Goal: Check status

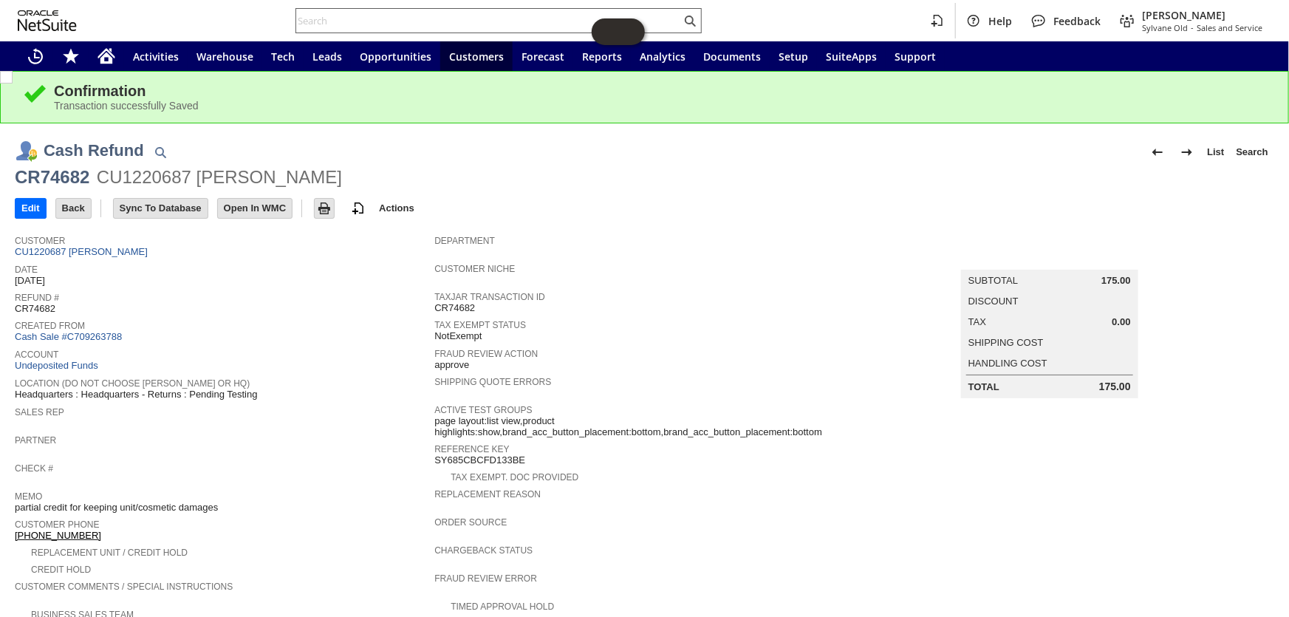
click at [465, 26] on input "text" at bounding box center [488, 21] width 385 height 18
paste input "P219145"
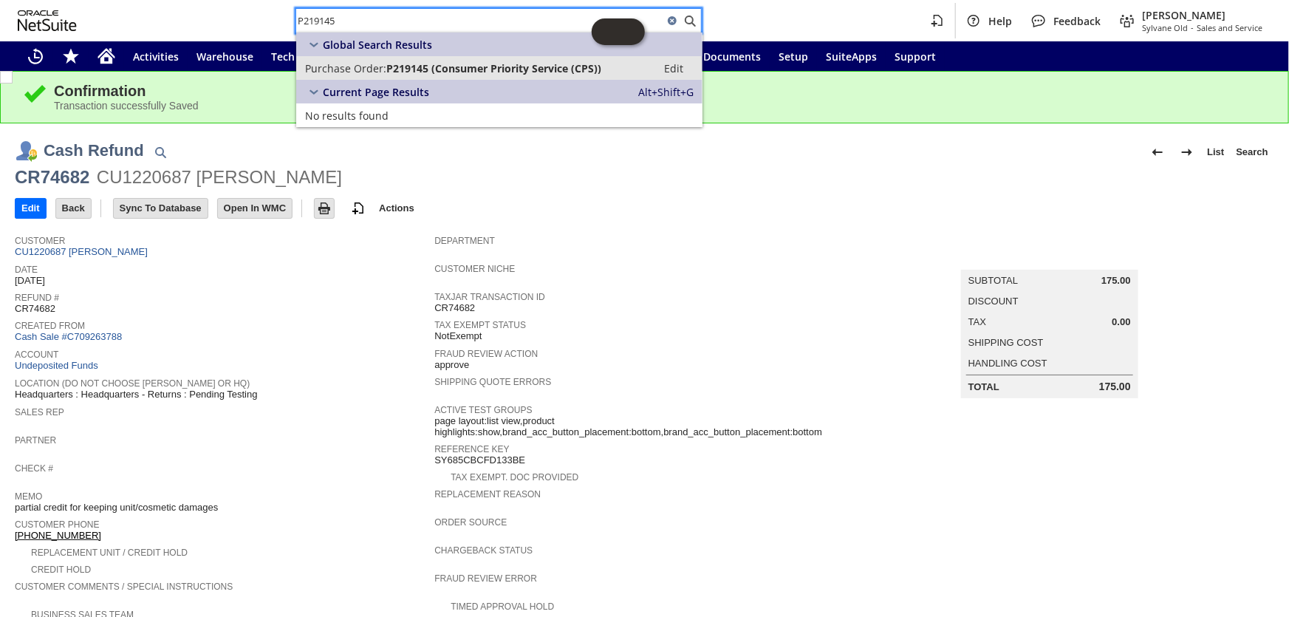
type input "P219145"
click at [422, 73] on span "P219145 (Consumer Priority Service (CPS))" at bounding box center [493, 68] width 215 height 14
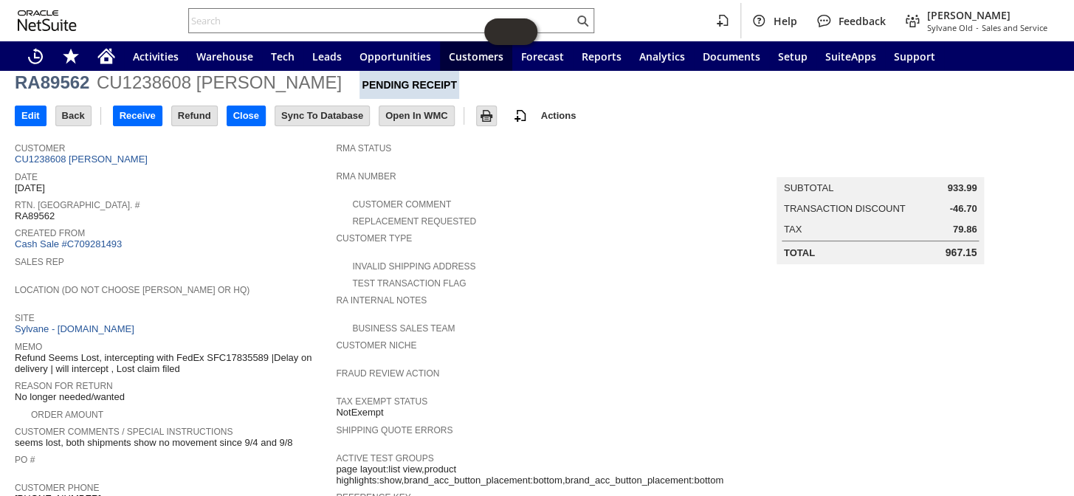
scroll to position [10, 0]
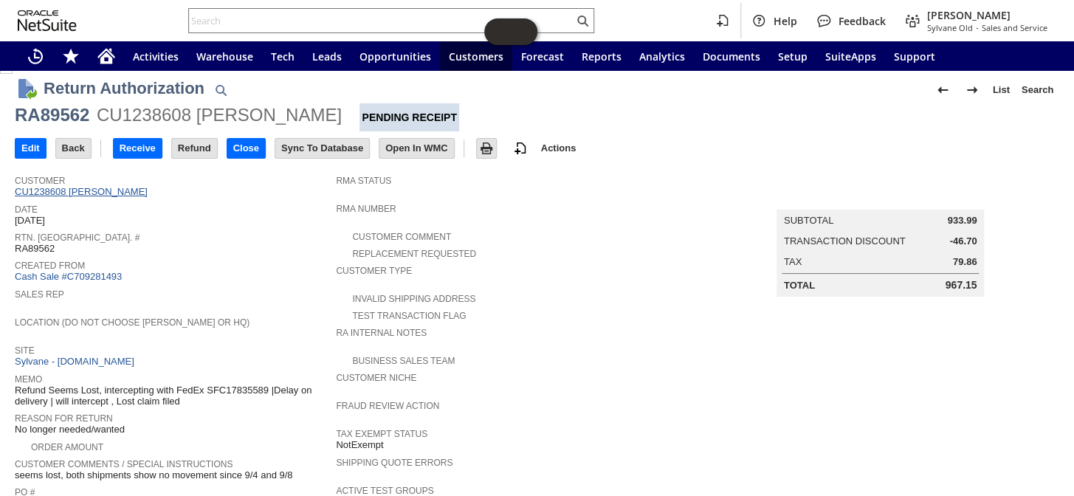
click at [108, 191] on link "CU1238608 Uzoma Monye" at bounding box center [83, 191] width 137 height 11
